Goal: Information Seeking & Learning: Learn about a topic

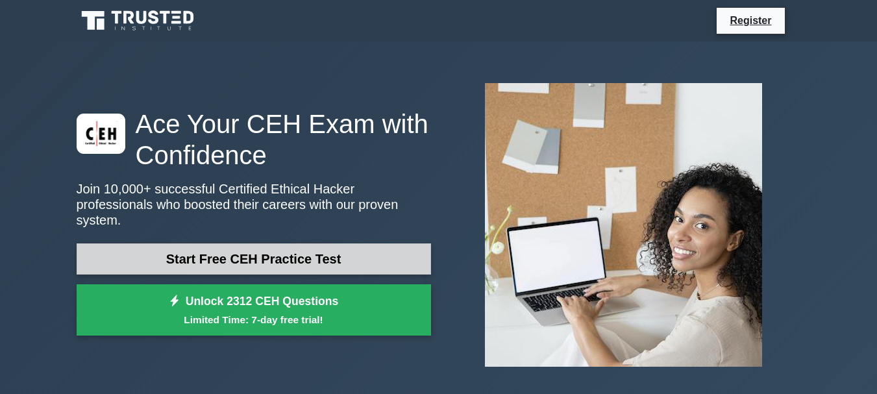
click at [269, 253] on link "Start Free CEH Practice Test" at bounding box center [254, 258] width 354 height 31
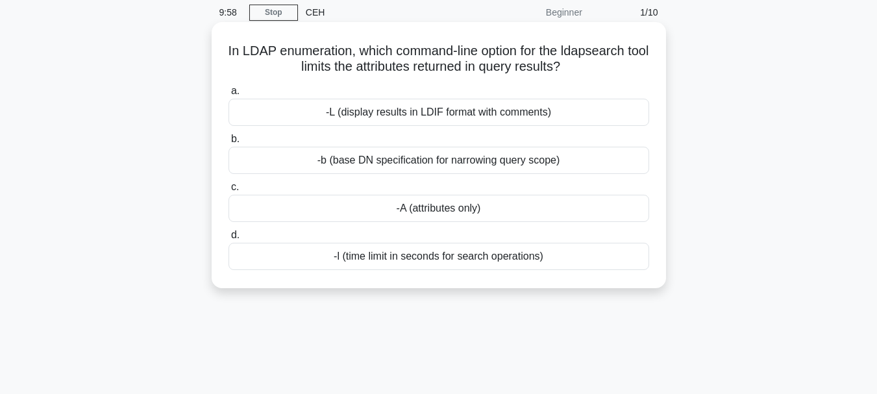
scroll to position [19, 0]
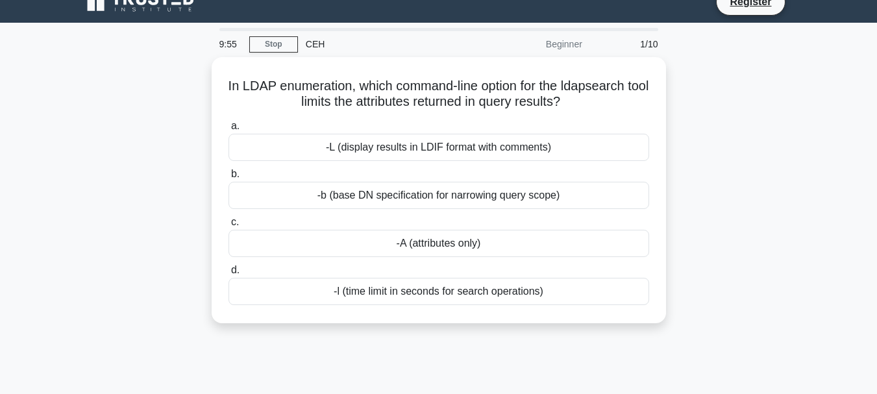
click at [319, 45] on div "CEH" at bounding box center [387, 44] width 178 height 26
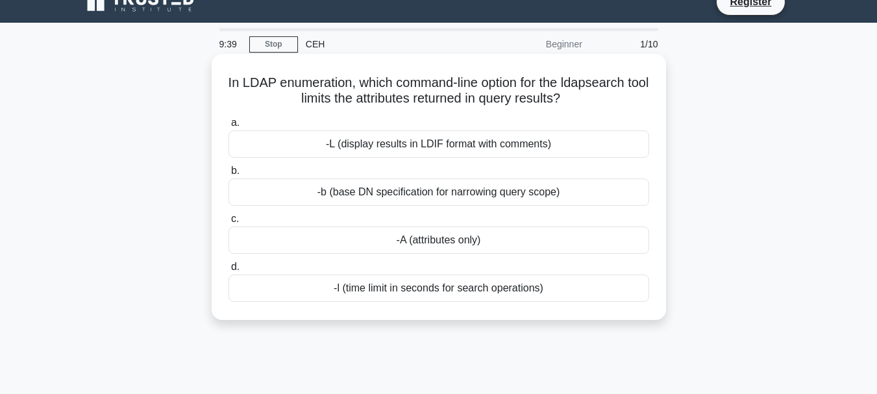
click at [415, 145] on div "-L (display results in LDIF format with comments)" at bounding box center [438, 143] width 421 height 27
click at [228, 127] on input "a. -L (display results in LDIF format with comments)" at bounding box center [228, 123] width 0 height 8
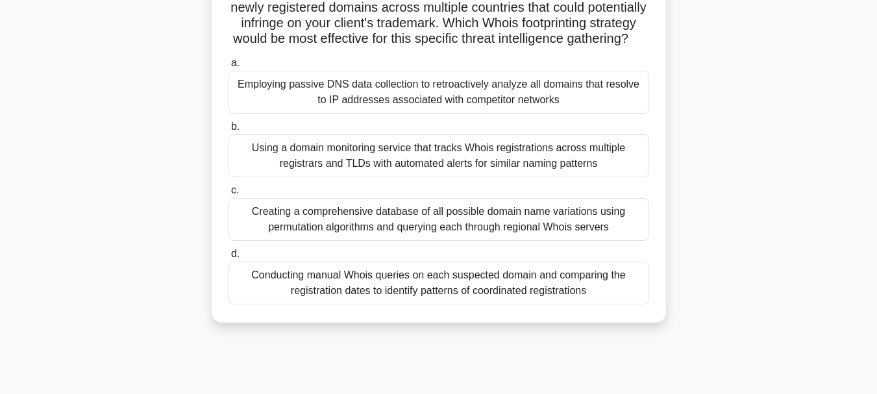
scroll to position [145, 0]
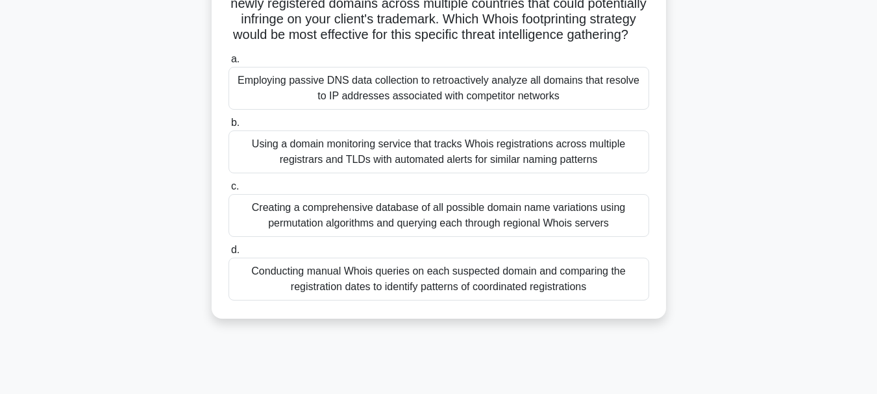
click at [389, 160] on div "Using a domain monitoring service that tracks Whois registrations across multip…" at bounding box center [438, 151] width 421 height 43
click at [228, 127] on input "b. Using a domain monitoring service that tracks Whois registrations across mul…" at bounding box center [228, 123] width 0 height 8
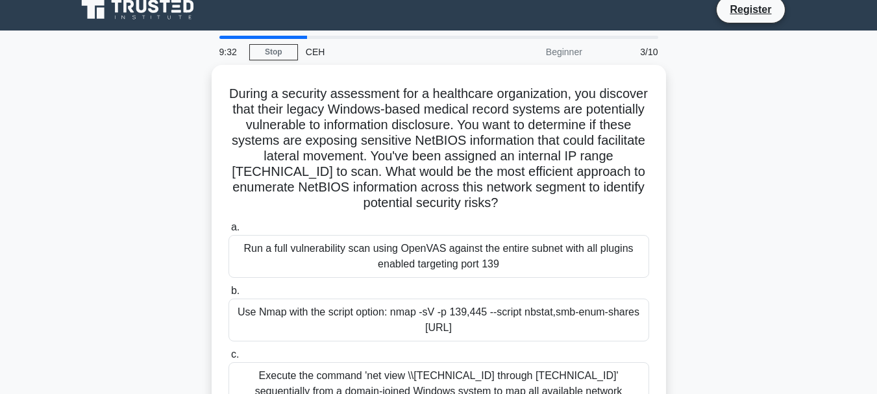
scroll to position [0, 0]
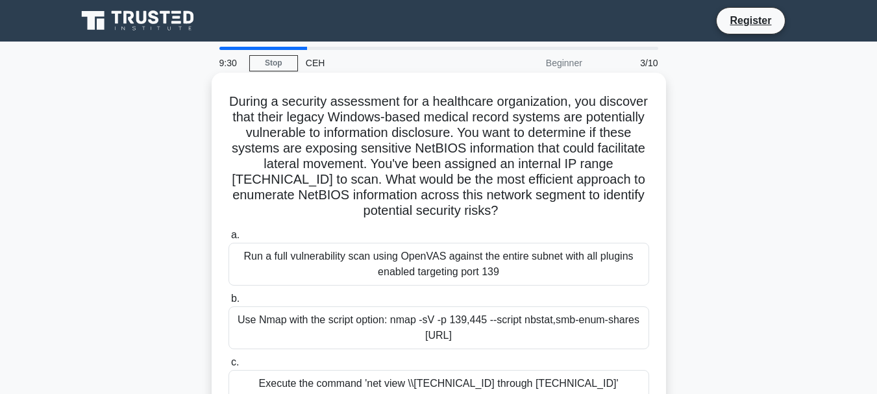
click at [319, 254] on div "Run a full vulnerability scan using OpenVAS against the entire subnet with all …" at bounding box center [438, 264] width 421 height 43
click at [228, 239] on input "a. Run a full vulnerability scan using OpenVAS against the entire subnet with a…" at bounding box center [228, 235] width 0 height 8
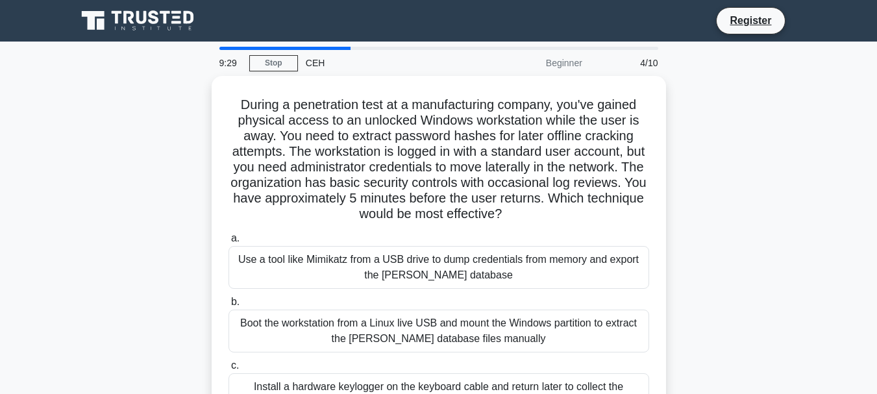
click at [319, 254] on div "Use a tool like Mimikatz from a USB drive to dump credentials from memory and e…" at bounding box center [438, 267] width 421 height 43
click at [228, 243] on input "a. Use a tool like Mimikatz from a USB drive to dump credentials from memory an…" at bounding box center [228, 238] width 0 height 8
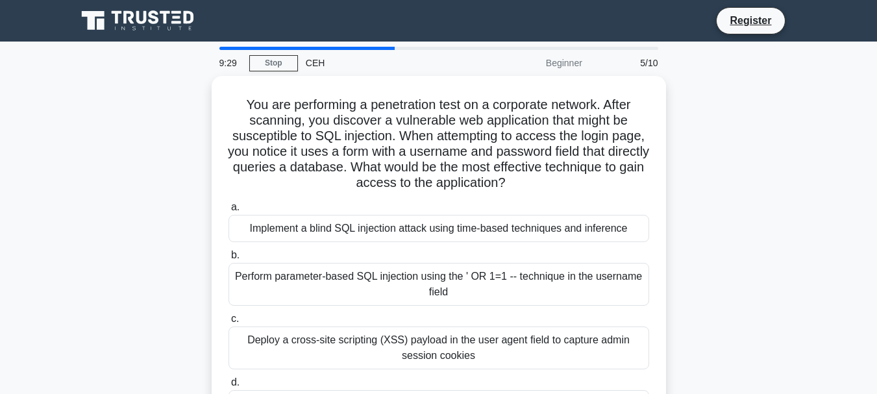
click at [319, 254] on label "b. Perform parameter-based SQL injection using the ' OR 1=1 -- technique in the…" at bounding box center [438, 276] width 421 height 58
click at [228, 254] on input "b. Perform parameter-based SQL injection using the ' OR 1=1 -- technique in the…" at bounding box center [228, 255] width 0 height 8
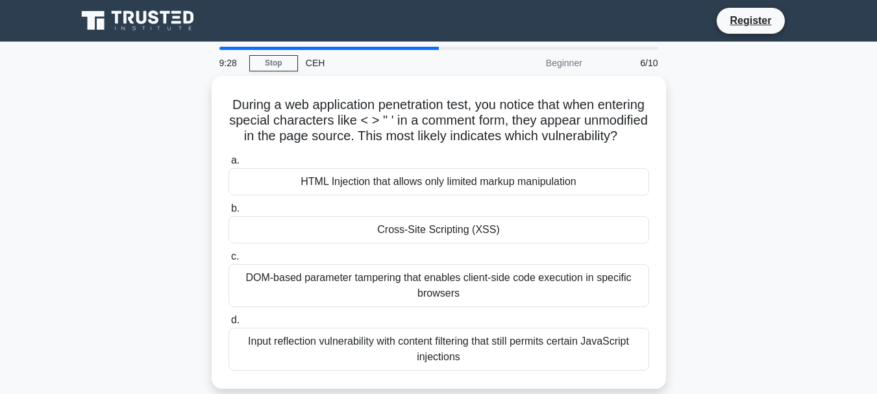
click at [319, 243] on div "Cross-Site Scripting (XSS)" at bounding box center [438, 229] width 421 height 27
click at [228, 213] on input "b. Cross-Site Scripting (XSS)" at bounding box center [228, 208] width 0 height 8
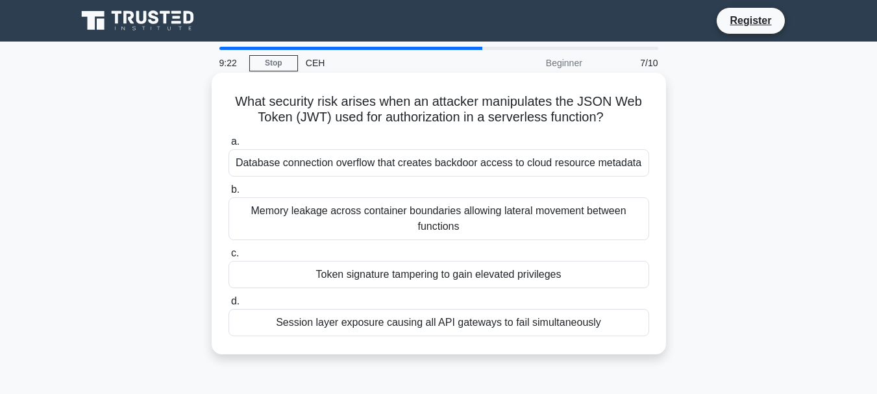
click at [370, 228] on div "Memory leakage across container boundaries allowing lateral movement between fu…" at bounding box center [438, 218] width 421 height 43
click at [228, 194] on input "b. Memory leakage across container boundaries allowing lateral movement between…" at bounding box center [228, 190] width 0 height 8
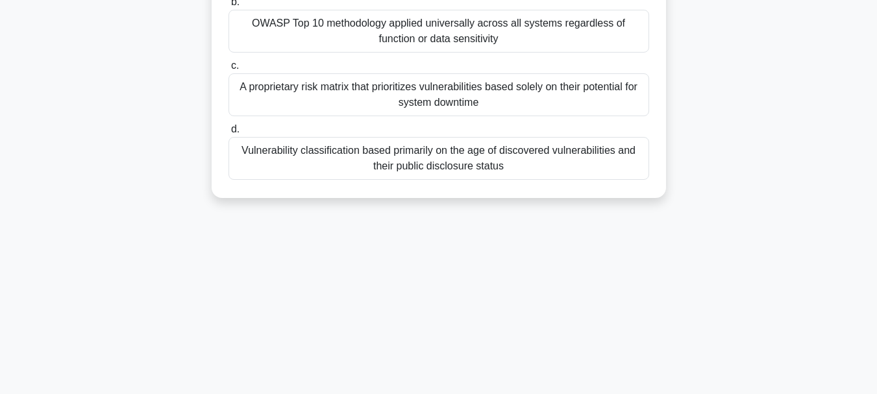
scroll to position [307, 0]
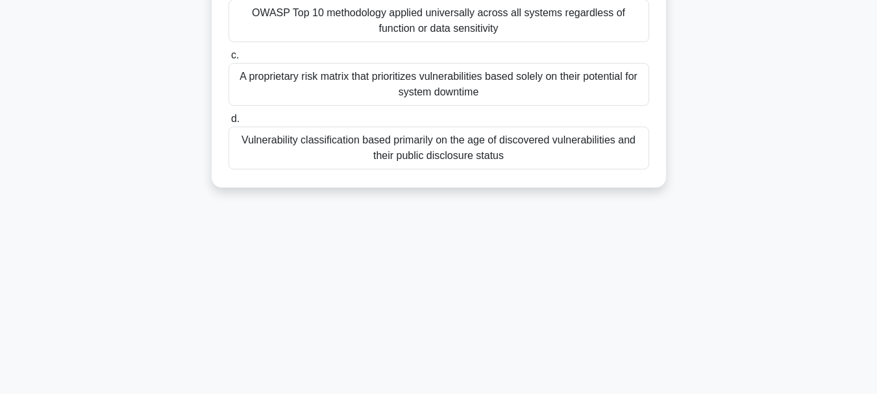
click at [398, 158] on div "Vulnerability classification based primarily on the age of discovered vulnerabi…" at bounding box center [438, 148] width 421 height 43
click at [228, 123] on input "d. Vulnerability classification based primarily on the age of discovered vulner…" at bounding box center [228, 119] width 0 height 8
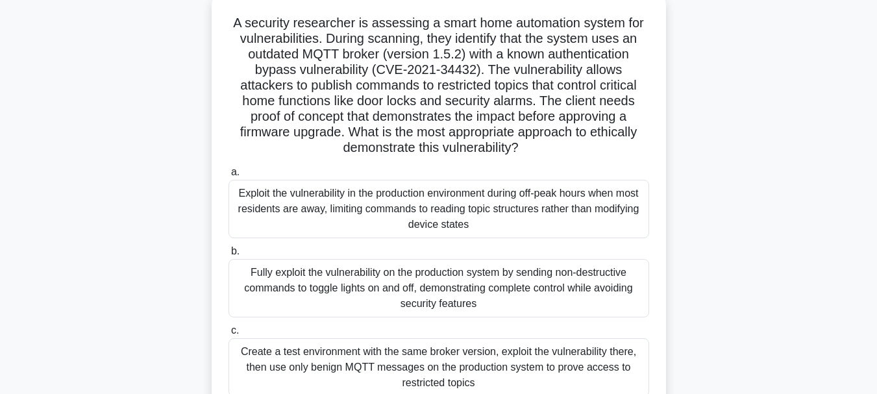
scroll to position [1, 0]
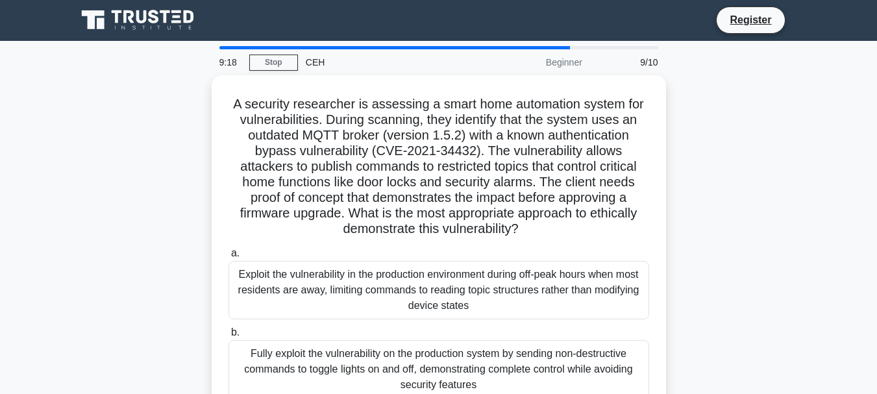
click at [398, 158] on div "A security researcher is assessing a smart home automation system for vulnerabi…" at bounding box center [439, 324] width 444 height 489
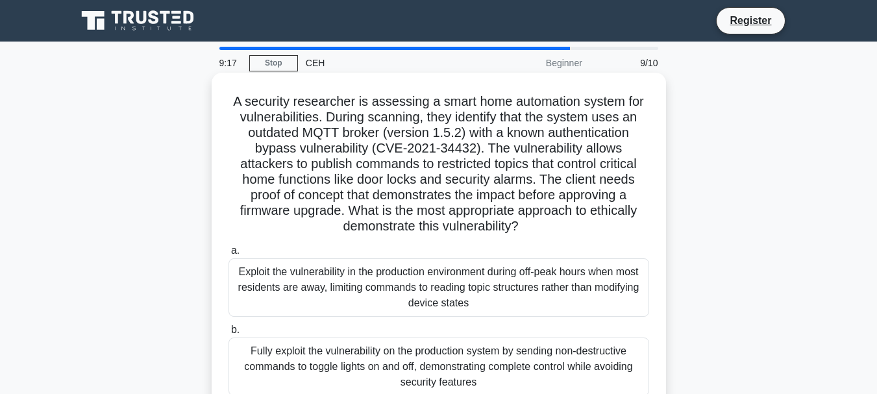
click at [346, 274] on div "Exploit the vulnerability in the production environment during off-peak hours w…" at bounding box center [438, 287] width 421 height 58
click at [228, 255] on input "a. Exploit the vulnerability in the production environment during off-peak hour…" at bounding box center [228, 251] width 0 height 8
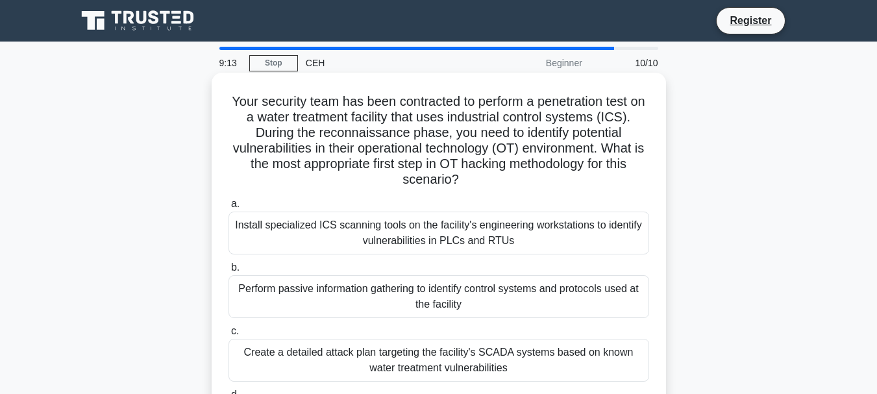
click at [352, 294] on div "Perform passive information gathering to identify control systems and protocols…" at bounding box center [438, 296] width 421 height 43
click at [228, 272] on input "b. Perform passive information gathering to identify control systems and protoc…" at bounding box center [228, 267] width 0 height 8
